Goal: Information Seeking & Learning: Check status

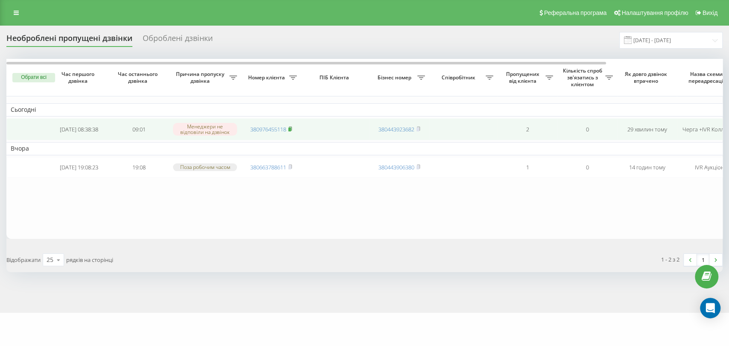
click at [290, 129] on rect at bounding box center [289, 130] width 3 height 4
click at [288, 130] on span "380976455118" at bounding box center [271, 130] width 42 height 8
click at [292, 128] on icon at bounding box center [290, 128] width 4 height 5
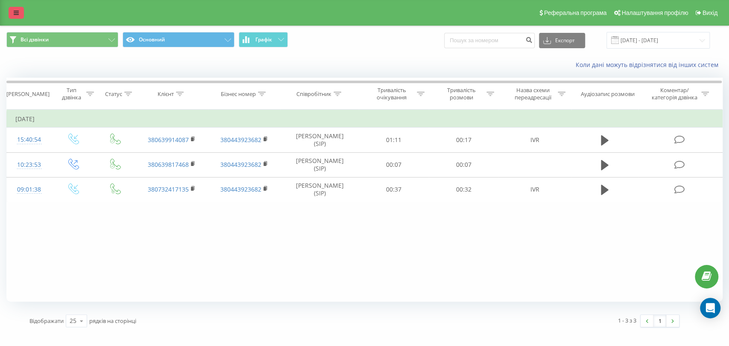
click at [12, 17] on link at bounding box center [16, 13] width 15 height 12
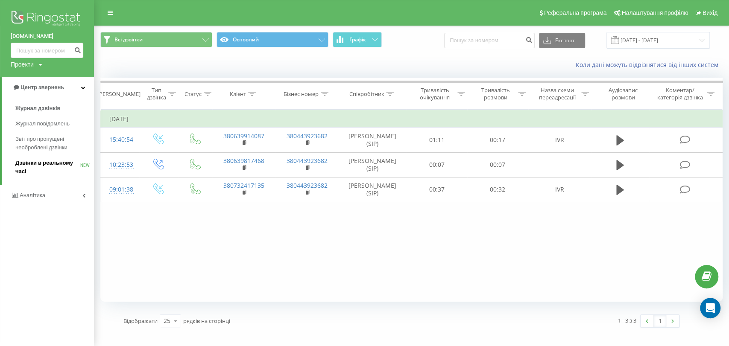
click at [44, 167] on span "Дзвінки в реальному часі" at bounding box center [47, 167] width 65 height 17
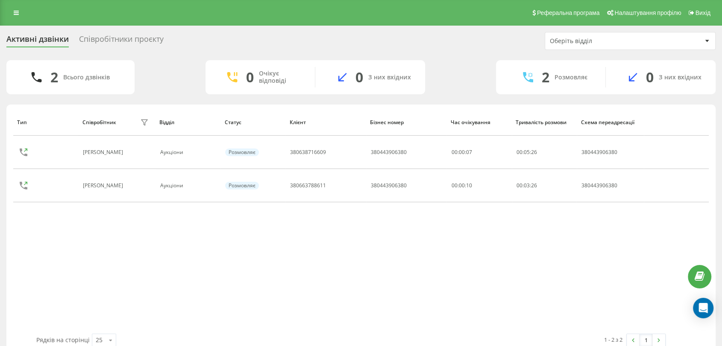
click at [108, 36] on div "Співробітники проєкту" at bounding box center [121, 41] width 85 height 13
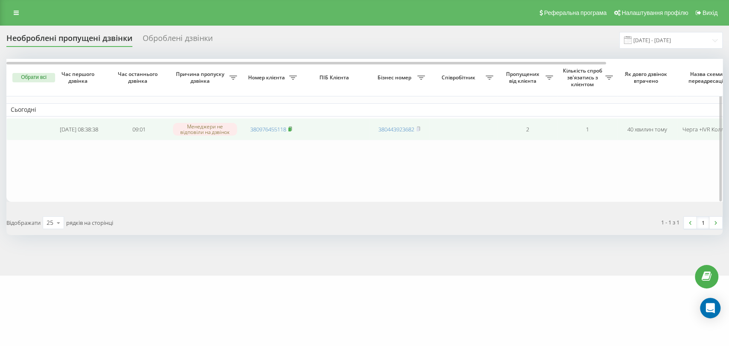
click at [292, 129] on icon at bounding box center [290, 128] width 4 height 5
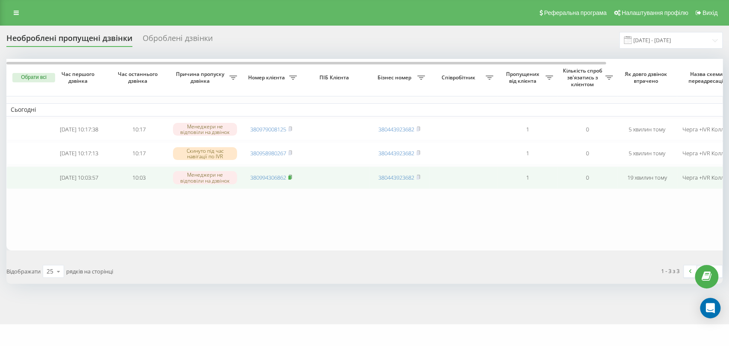
click at [290, 180] on rect at bounding box center [289, 178] width 3 height 4
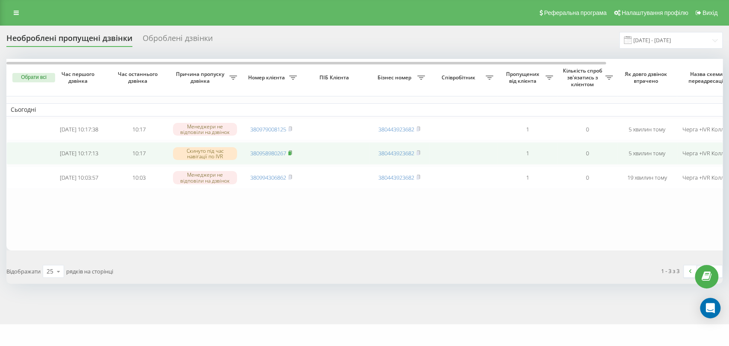
click at [292, 155] on icon at bounding box center [290, 152] width 4 height 5
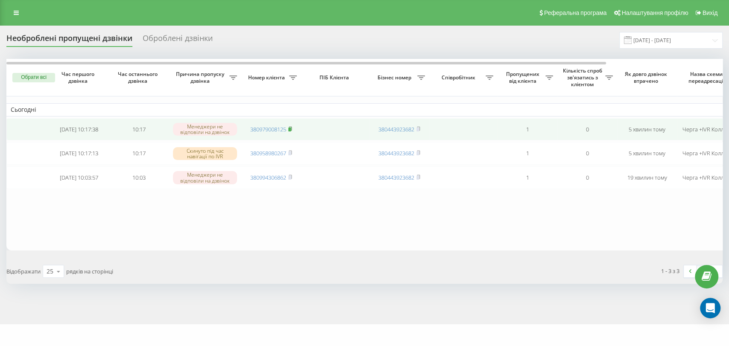
click at [289, 128] on icon at bounding box center [290, 128] width 4 height 5
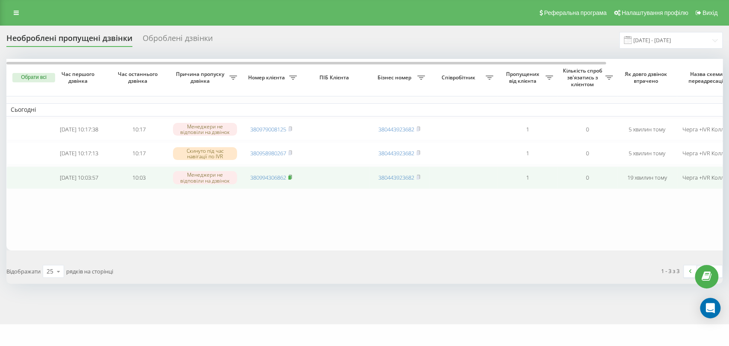
click at [291, 180] on rect at bounding box center [289, 178] width 3 height 4
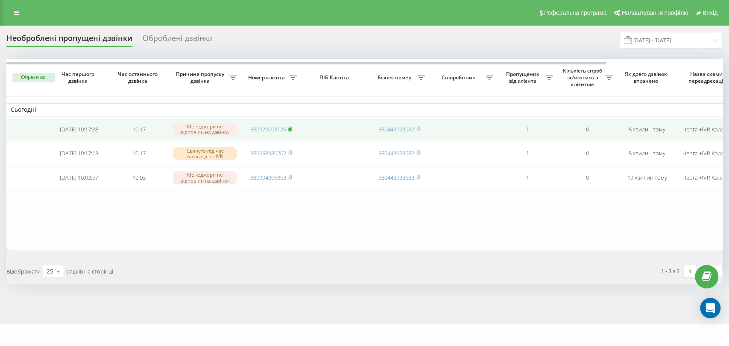
click at [289, 129] on icon at bounding box center [290, 128] width 4 height 5
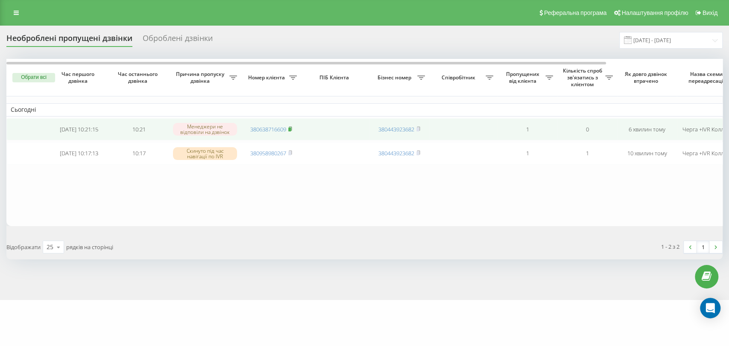
click at [290, 128] on rect at bounding box center [289, 130] width 3 height 4
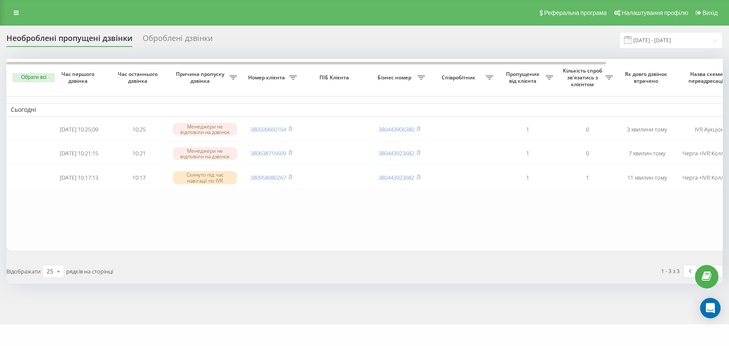
click at [347, 256] on div "Обрати всі Час першого дзвінка Час останнього дзвінка Причина пропуску дзвінка …" at bounding box center [364, 171] width 716 height 225
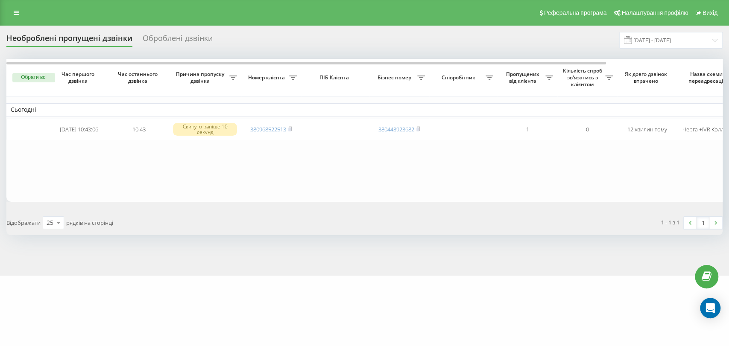
click at [380, 317] on div "e-tender.ua Проекти e-tender.ua Центр звернень Журнал дзвінків Журнал повідомле…" at bounding box center [364, 173] width 729 height 346
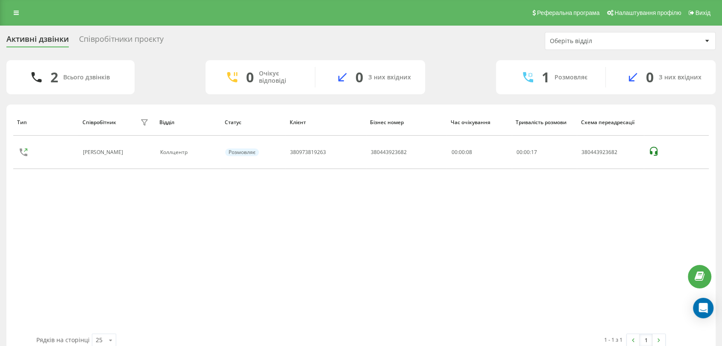
click at [302, 252] on div "Тип Співробітник фільтру Відділ Статус Клієнт Бізнес номер Час очікування Трива…" at bounding box center [360, 221] width 695 height 225
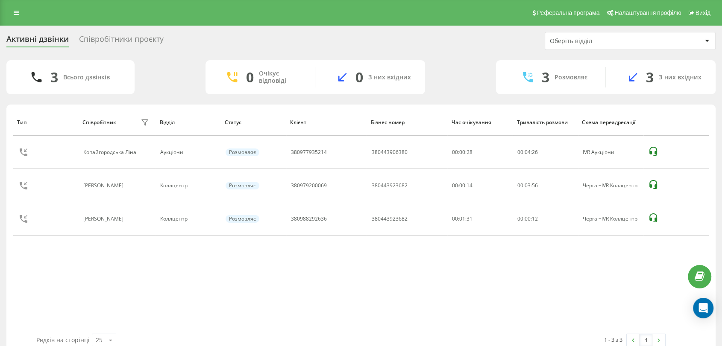
click at [404, 268] on div "Тип Співробітник фільтру Відділ Статус Клієнт Бізнес номер Час очікування Трива…" at bounding box center [360, 221] width 695 height 225
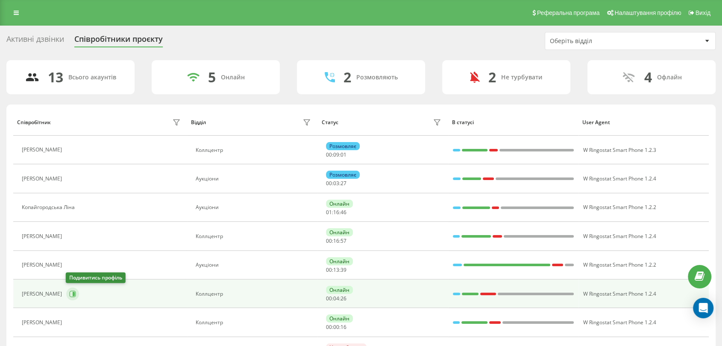
click at [72, 296] on icon at bounding box center [72, 294] width 7 height 7
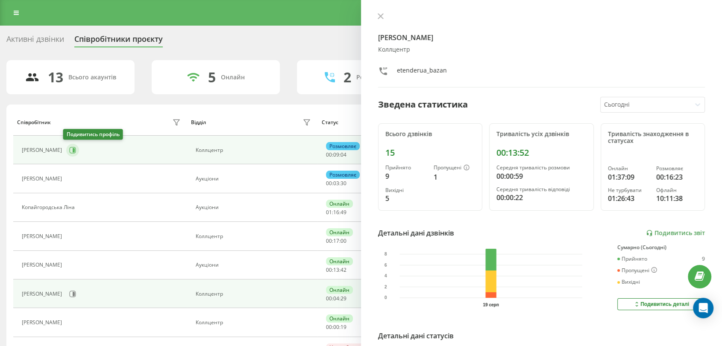
click at [69, 150] on icon at bounding box center [72, 150] width 7 height 7
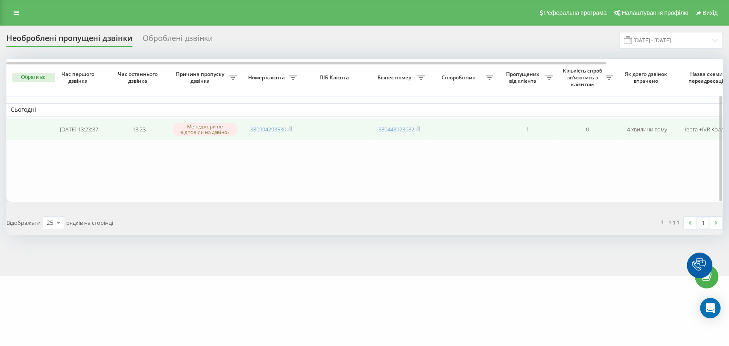
click at [295, 130] on td "380994293530" at bounding box center [271, 129] width 60 height 23
click at [292, 129] on icon at bounding box center [290, 128] width 4 height 5
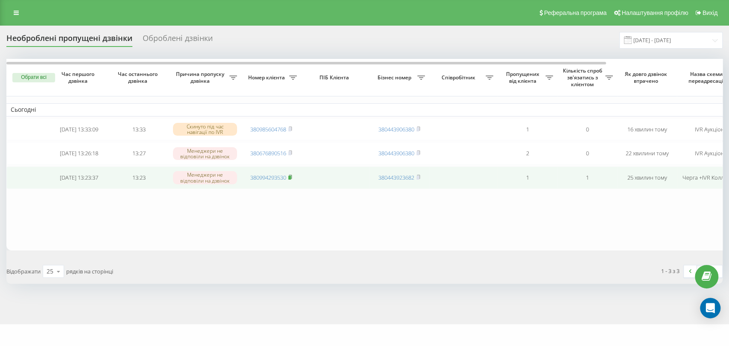
click at [291, 180] on rect at bounding box center [289, 178] width 3 height 4
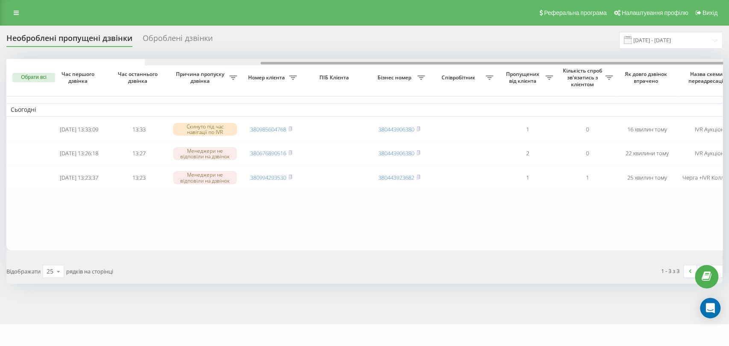
scroll to position [0, 138]
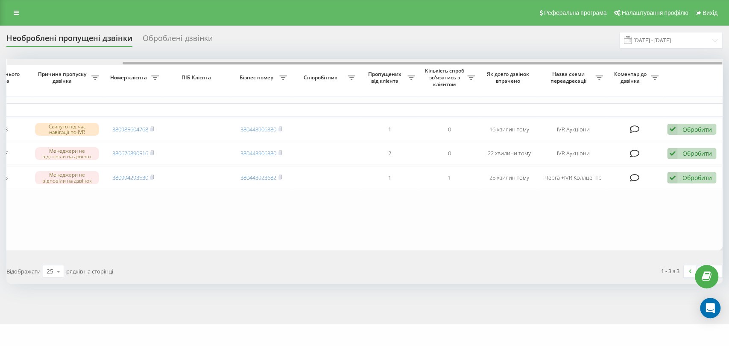
drag, startPoint x: 234, startPoint y: 61, endPoint x: 252, endPoint y: 59, distance: 18.5
click at [252, 59] on div at bounding box center [365, 62] width 716 height 6
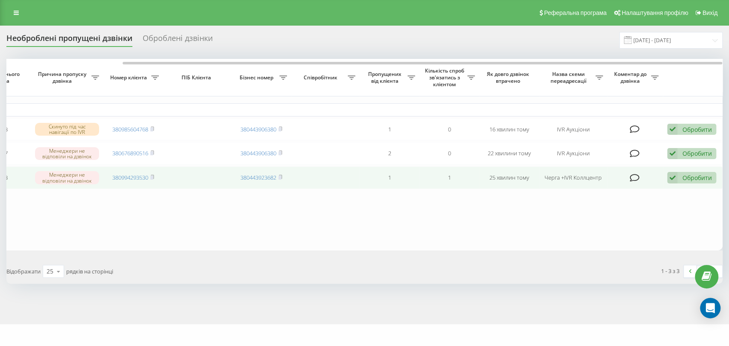
click at [673, 179] on icon at bounding box center [672, 178] width 10 height 12
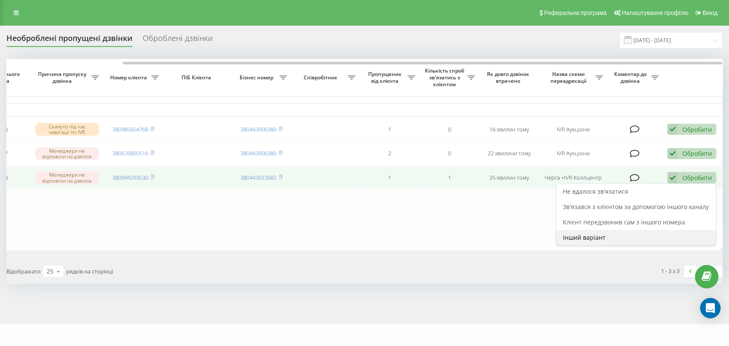
click at [622, 234] on div "Інший варіант" at bounding box center [636, 237] width 160 height 15
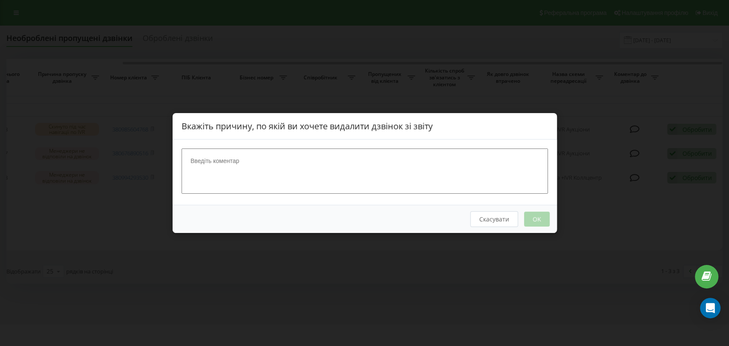
click at [378, 175] on textarea at bounding box center [365, 171] width 367 height 45
type textarea "нб 2"
click at [533, 216] on button "OK" at bounding box center [537, 219] width 26 height 15
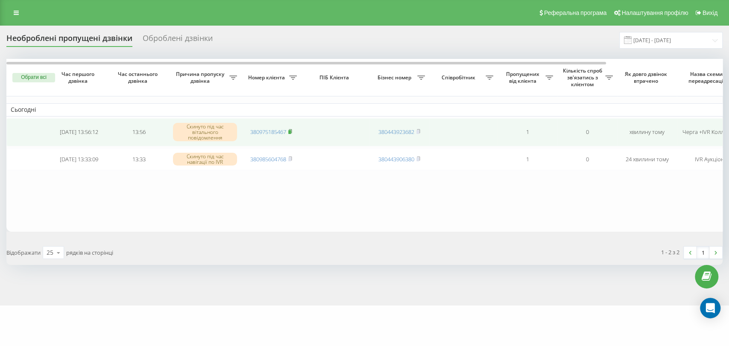
click at [291, 131] on rect at bounding box center [289, 132] width 3 height 4
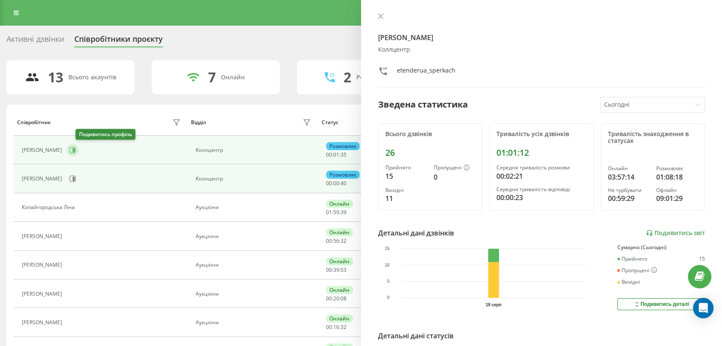
click at [76, 151] on icon at bounding box center [72, 150] width 7 height 7
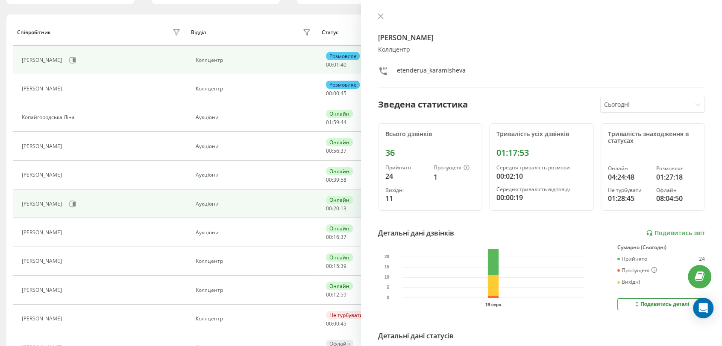
scroll to position [142, 0]
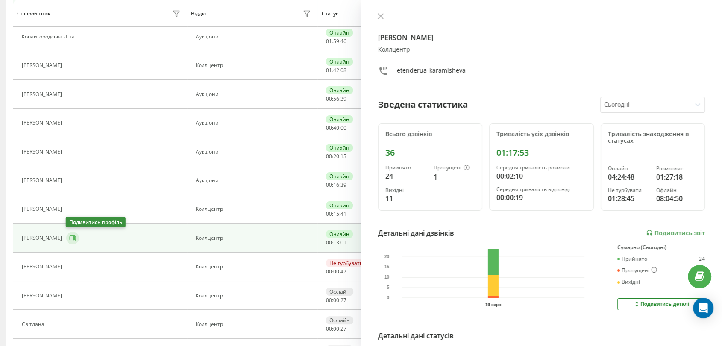
click at [74, 239] on icon at bounding box center [72, 238] width 7 height 7
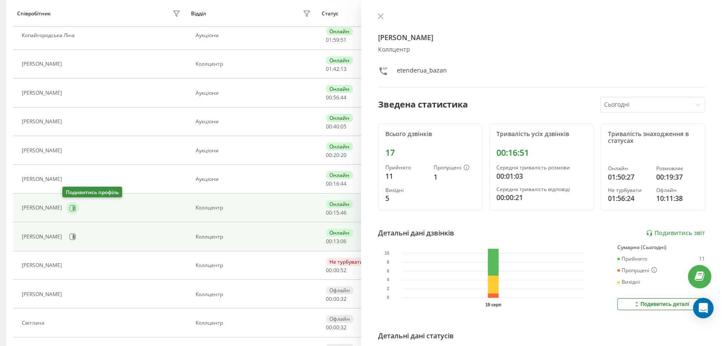
click at [71, 209] on icon at bounding box center [72, 208] width 7 height 7
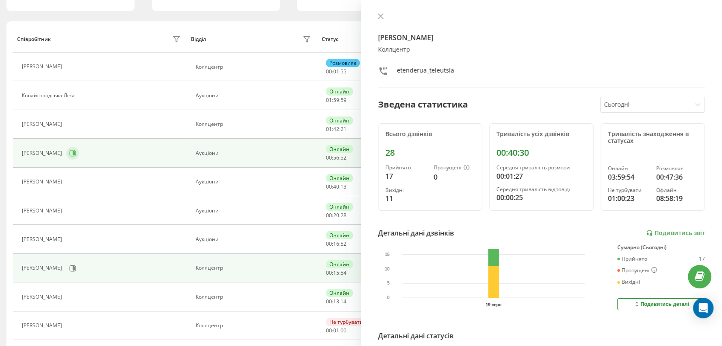
scroll to position [95, 0]
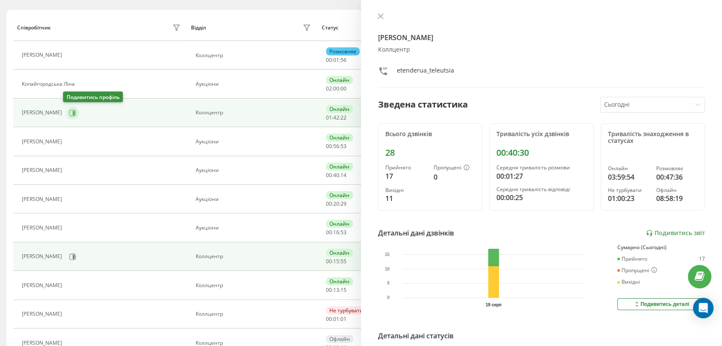
click at [73, 112] on button at bounding box center [72, 113] width 13 height 13
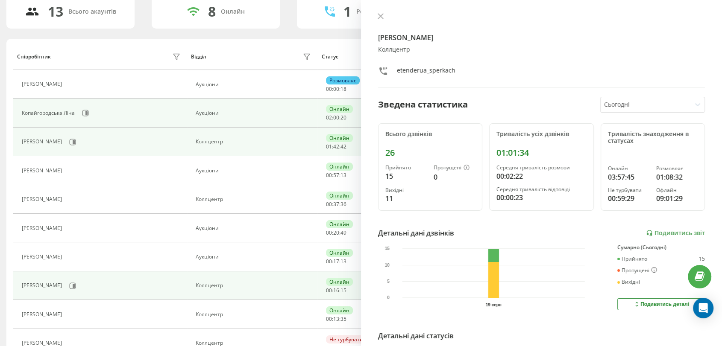
scroll to position [91, 0]
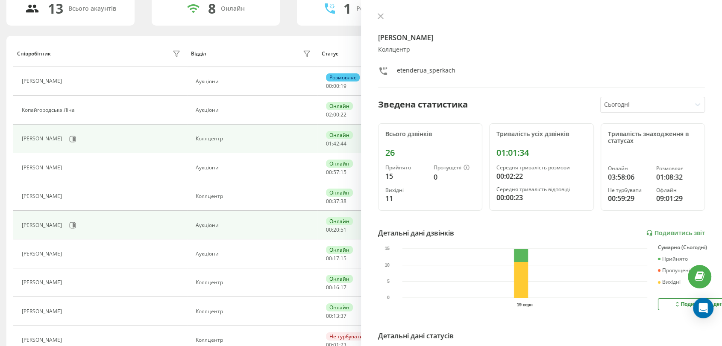
scroll to position [195, 0]
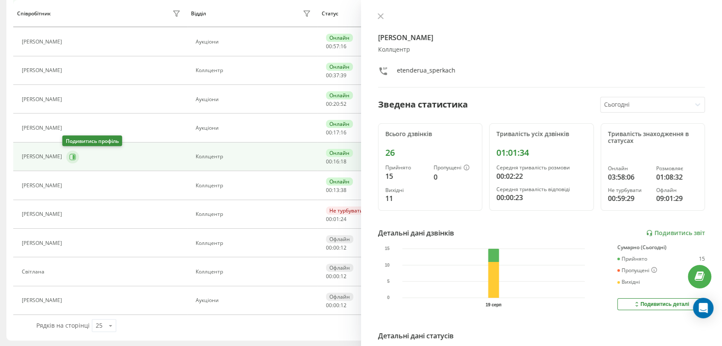
click at [69, 154] on icon at bounding box center [72, 157] width 7 height 7
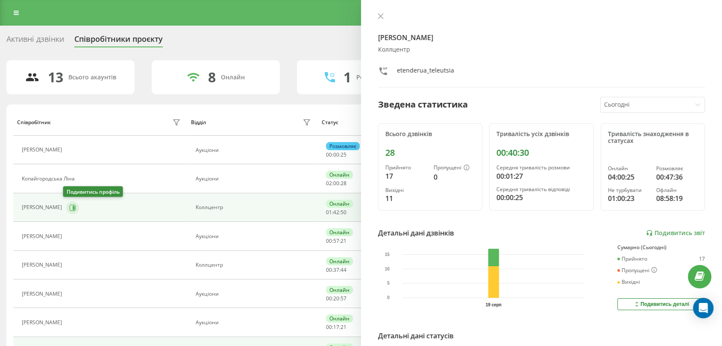
click at [73, 208] on icon at bounding box center [74, 207] width 2 height 4
